Goal: Information Seeking & Learning: Learn about a topic

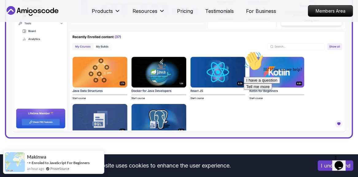
scroll to position [287, 0]
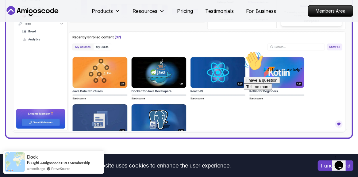
click at [228, 72] on img at bounding box center [179, 31] width 336 height 201
click at [202, 76] on img at bounding box center [179, 31] width 336 height 201
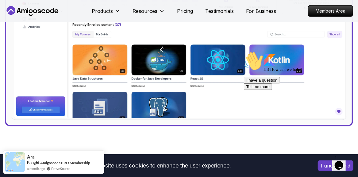
scroll to position [298, 0]
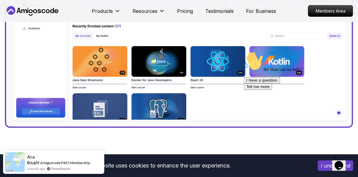
click at [331, 35] on img at bounding box center [179, 20] width 336 height 201
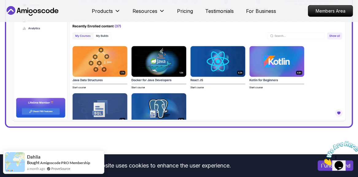
click at [199, 70] on img at bounding box center [179, 20] width 336 height 201
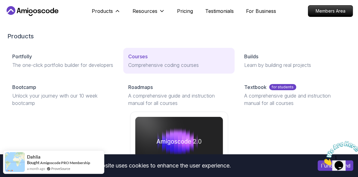
click at [142, 63] on p "Comprehensive coding courses" at bounding box center [178, 64] width 101 height 7
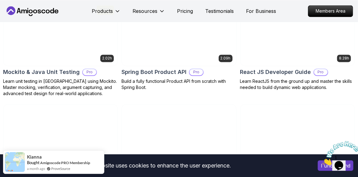
scroll to position [1410, 0]
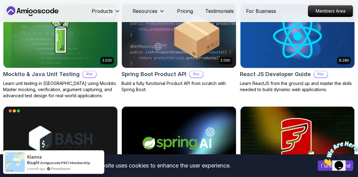
click at [284, 75] on h2 "React JS Developer Guide" at bounding box center [275, 74] width 71 height 9
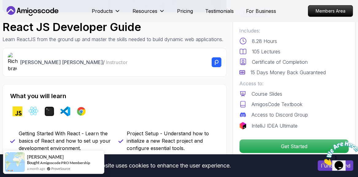
scroll to position [169, 0]
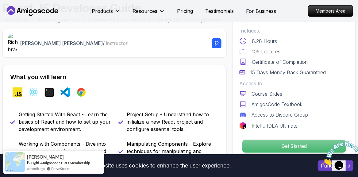
click at [287, 144] on p "Get Started" at bounding box center [294, 146] width 104 height 13
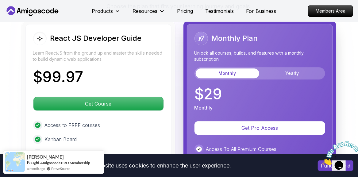
scroll to position [1529, 0]
